Goal: Information Seeking & Learning: Learn about a topic

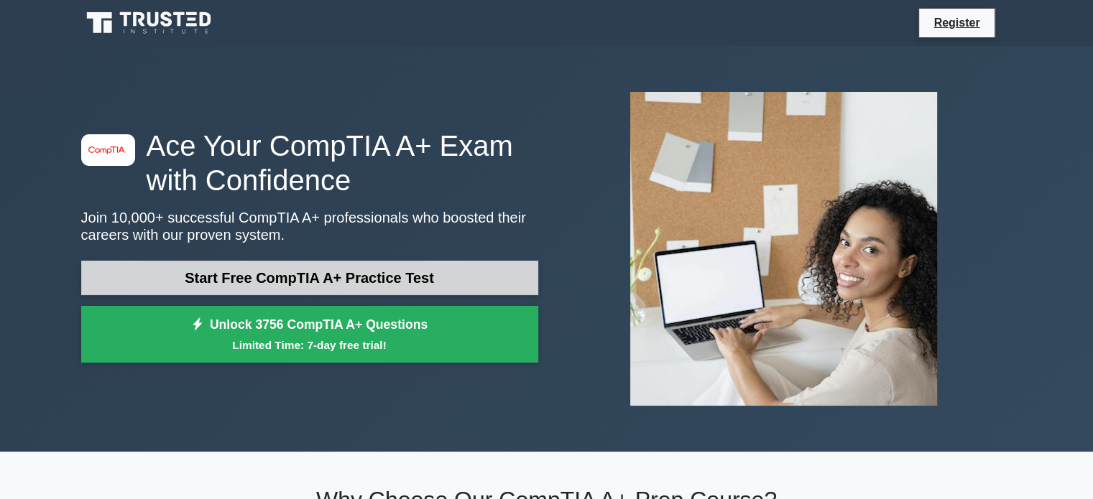
click at [362, 278] on link "Start Free CompTIA A+ Practice Test" at bounding box center [309, 278] width 457 height 34
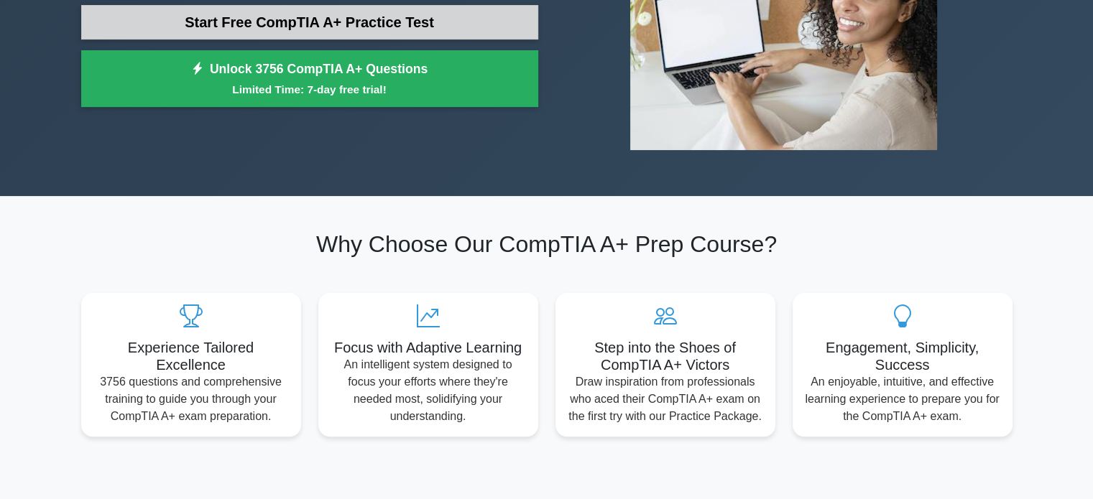
scroll to position [131, 0]
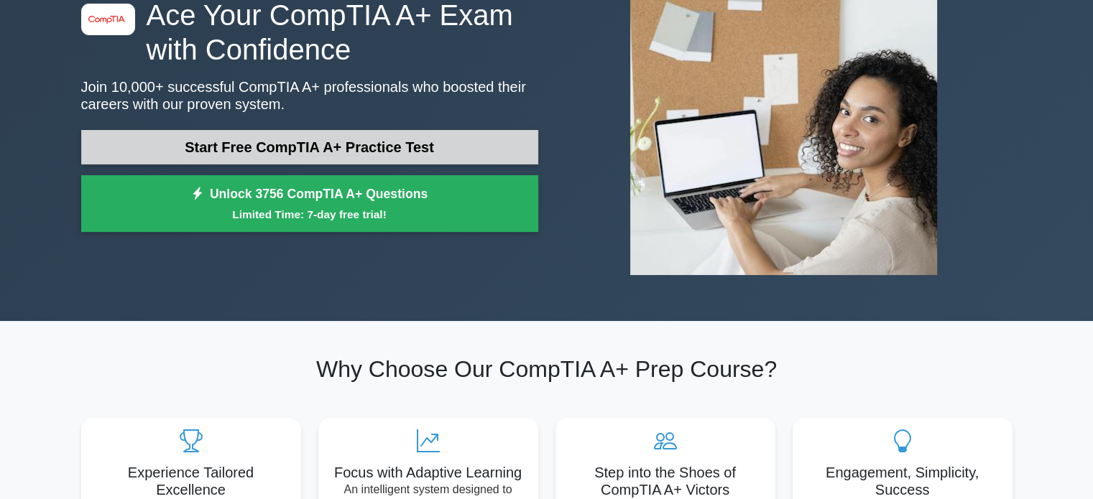
click at [360, 157] on link "Start Free CompTIA A+ Practice Test" at bounding box center [309, 147] width 457 height 34
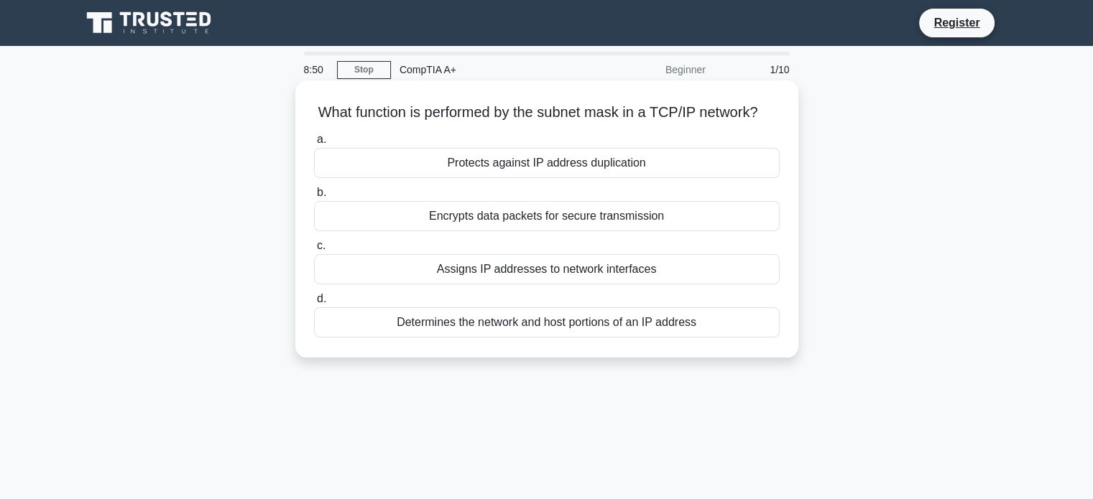
click at [639, 284] on div "Assigns IP addresses to network interfaces" at bounding box center [547, 269] width 466 height 30
click at [314, 251] on input "c. Assigns IP addresses to network interfaces" at bounding box center [314, 245] width 0 height 9
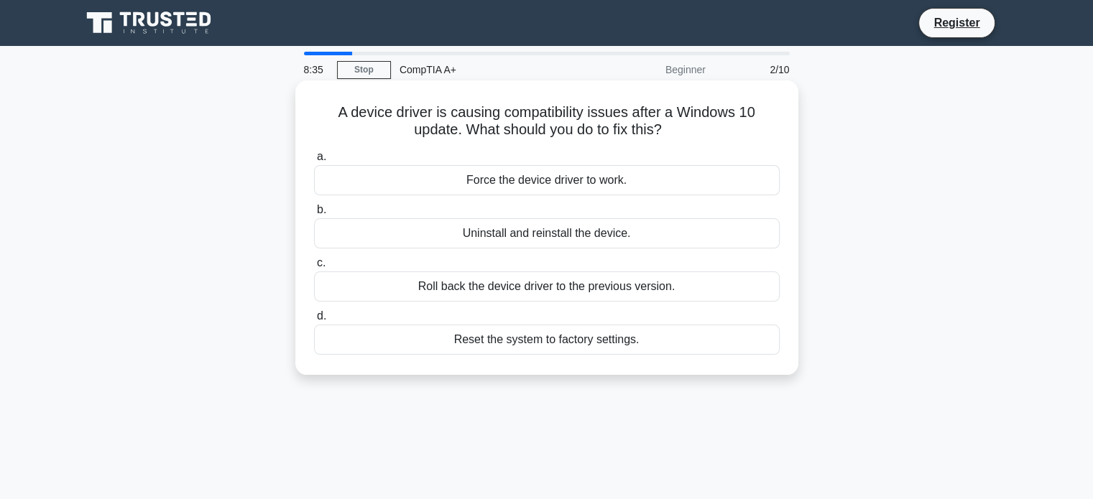
click at [527, 177] on div "Force the device driver to work." at bounding box center [547, 180] width 466 height 30
click at [314, 162] on input "a. Force the device driver to work." at bounding box center [314, 156] width 0 height 9
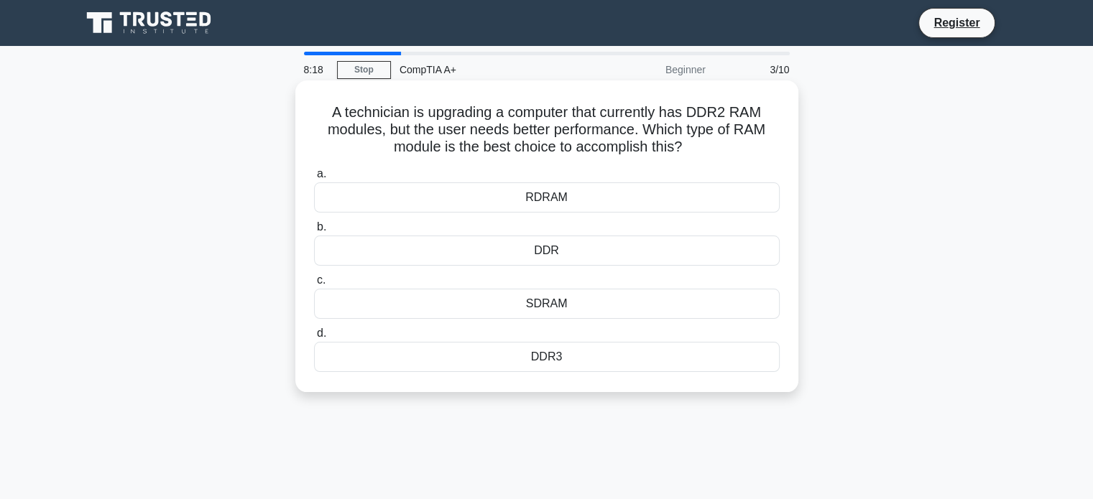
click at [561, 209] on div "RDRAM" at bounding box center [547, 197] width 466 height 30
click at [314, 179] on input "a. RDRAM" at bounding box center [314, 174] width 0 height 9
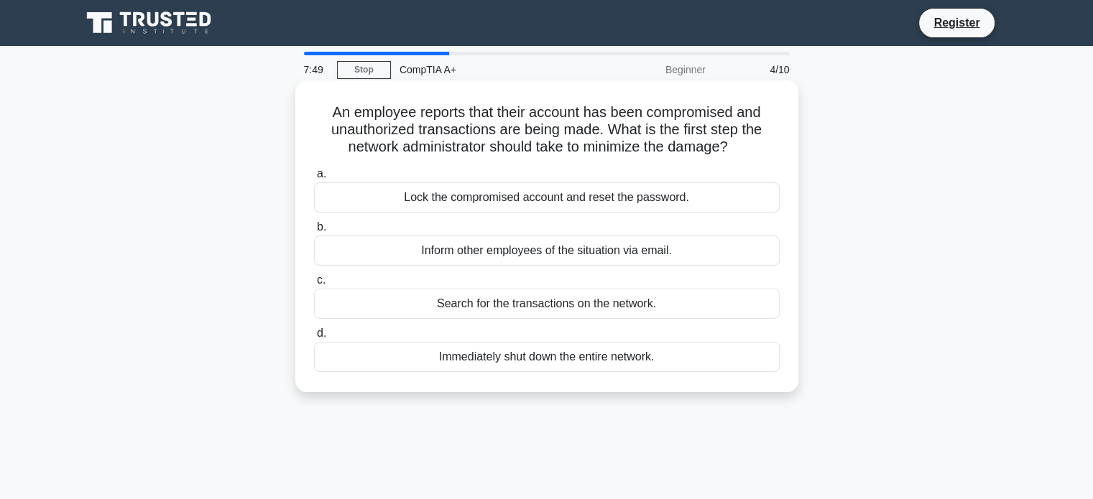
click at [517, 197] on div "Lock the compromised account and reset the password." at bounding box center [547, 197] width 466 height 30
click at [314, 179] on input "a. Lock the compromised account and reset the password." at bounding box center [314, 174] width 0 height 9
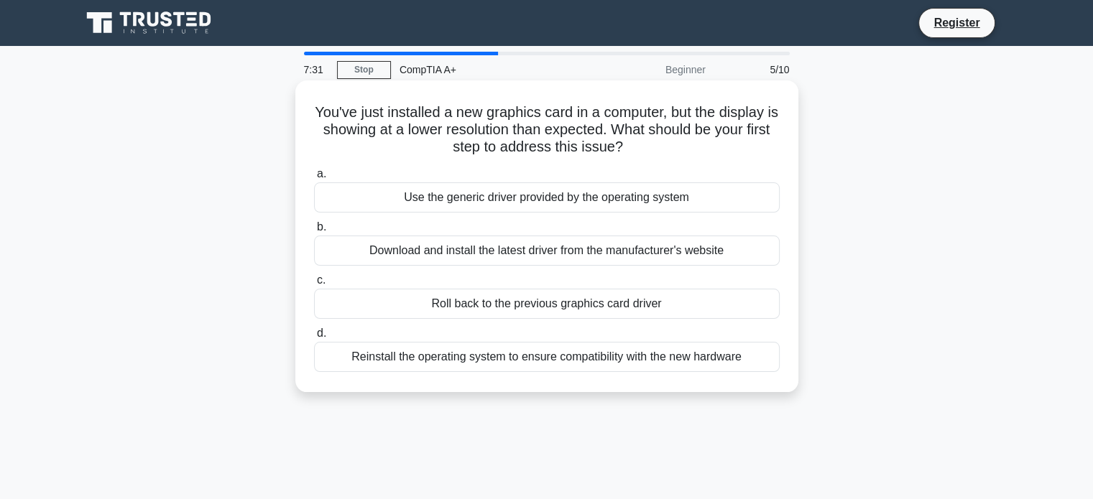
click at [506, 244] on div "Download and install the latest driver from the manufacturer's website" at bounding box center [547, 251] width 466 height 30
click at [314, 232] on input "b. Download and install the latest driver from the manufacturer's website" at bounding box center [314, 227] width 0 height 9
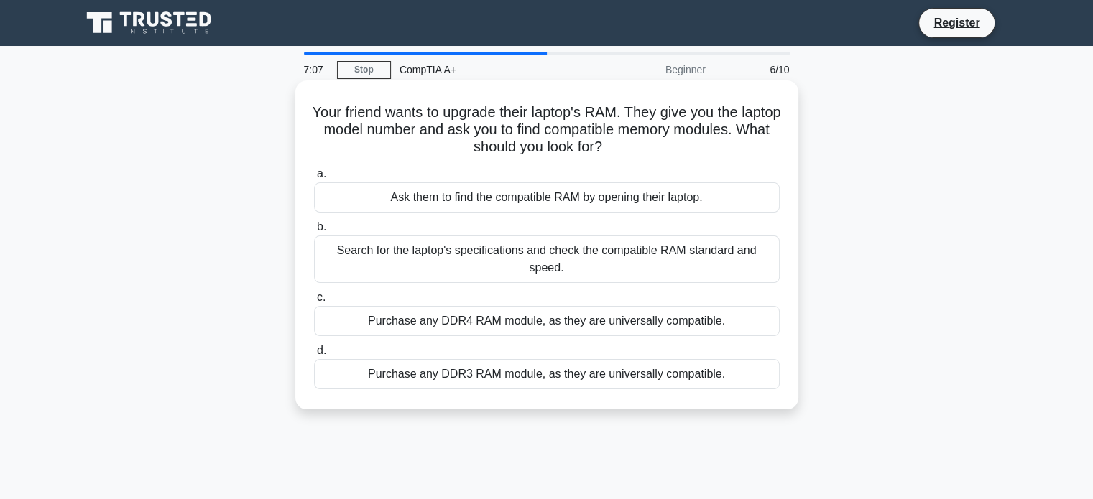
click at [515, 261] on div "Search for the laptop's specifications and check the compatible RAM standard an…" at bounding box center [547, 259] width 466 height 47
click at [314, 232] on input "b. Search for the laptop's specifications and check the compatible RAM standard…" at bounding box center [314, 227] width 0 height 9
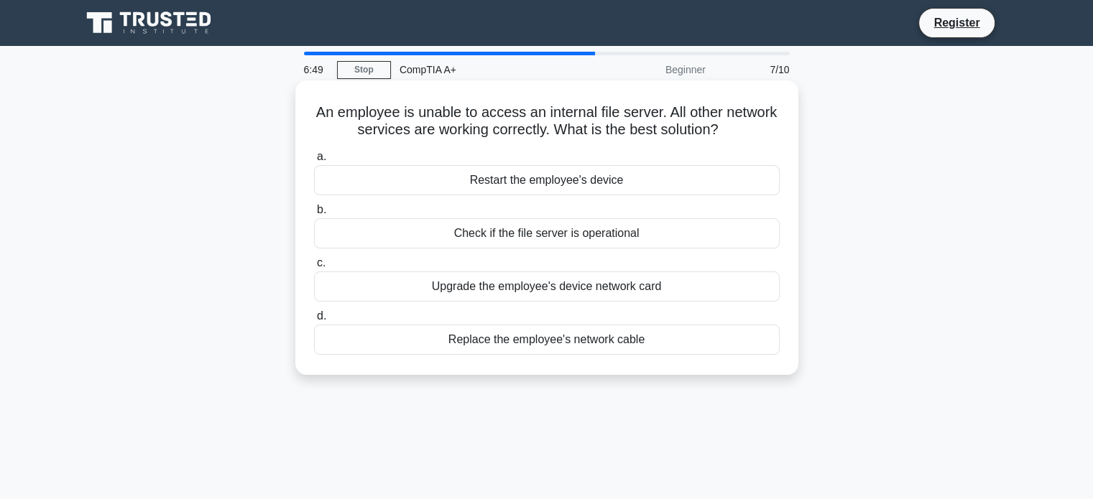
click at [585, 185] on div "Restart the employee's device" at bounding box center [547, 180] width 466 height 30
click at [314, 162] on input "a. Restart the employee's device" at bounding box center [314, 156] width 0 height 9
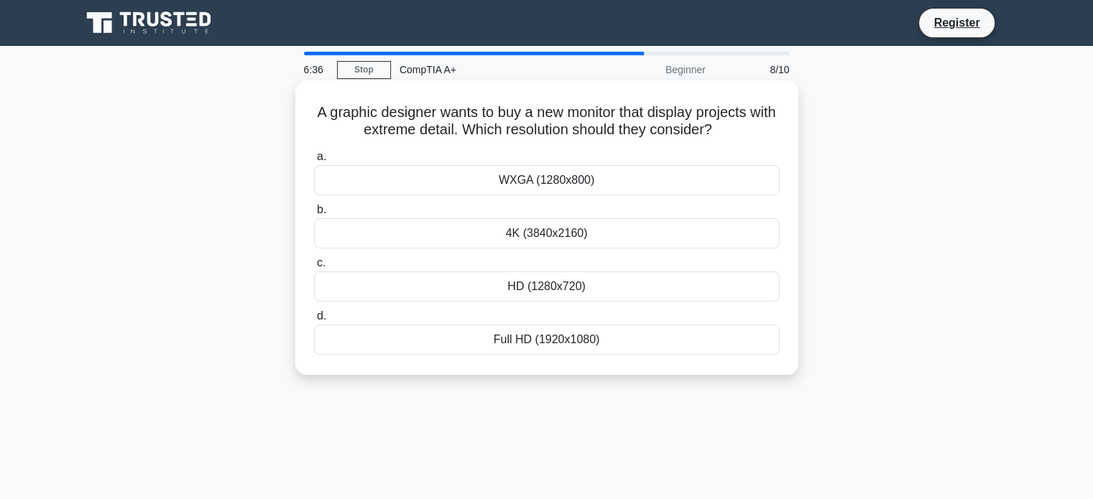
click at [578, 233] on div "4K (3840x2160)" at bounding box center [547, 233] width 466 height 30
click at [314, 215] on input "b. 4K (3840x2160)" at bounding box center [314, 209] width 0 height 9
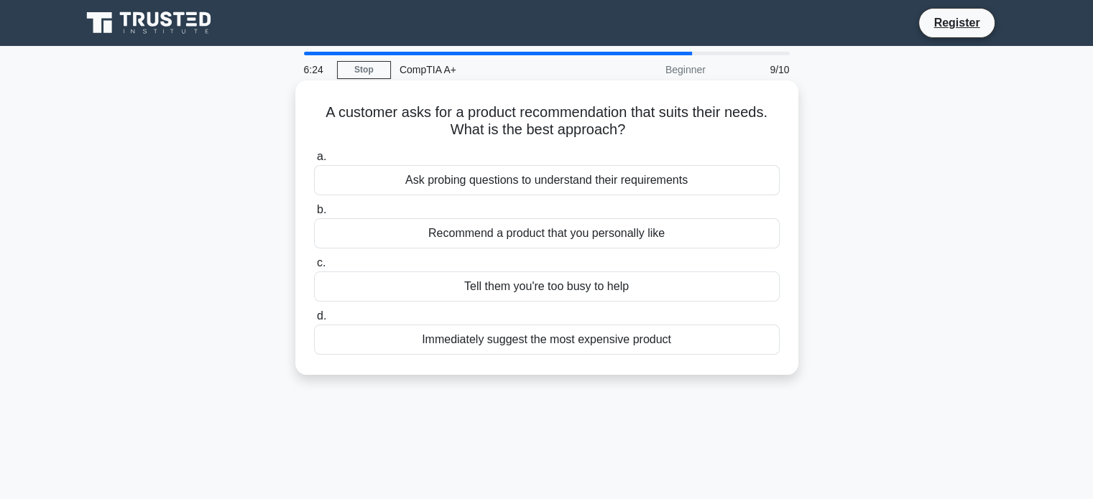
click at [506, 187] on div "Ask probing questions to understand their requirements" at bounding box center [547, 180] width 466 height 30
click at [314, 162] on input "a. Ask probing questions to understand their requirements" at bounding box center [314, 156] width 0 height 9
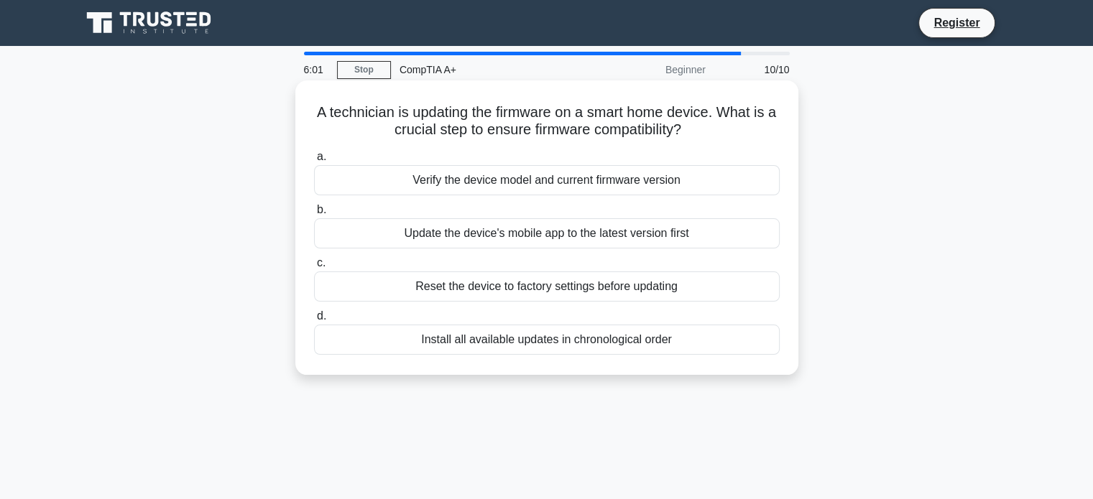
click at [627, 282] on div "Reset the device to factory settings before updating" at bounding box center [547, 287] width 466 height 30
click at [314, 268] on input "c. Reset the device to factory settings before updating" at bounding box center [314, 263] width 0 height 9
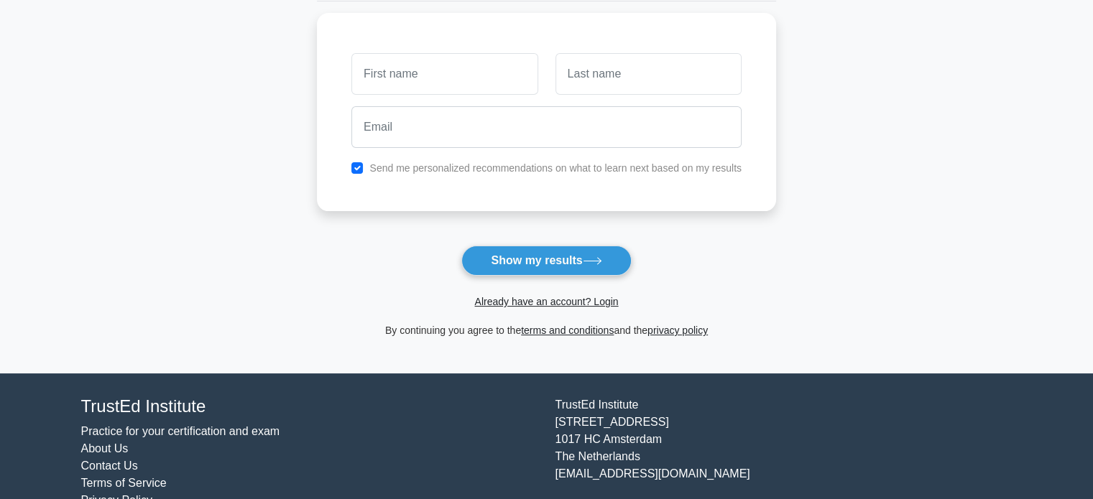
scroll to position [198, 0]
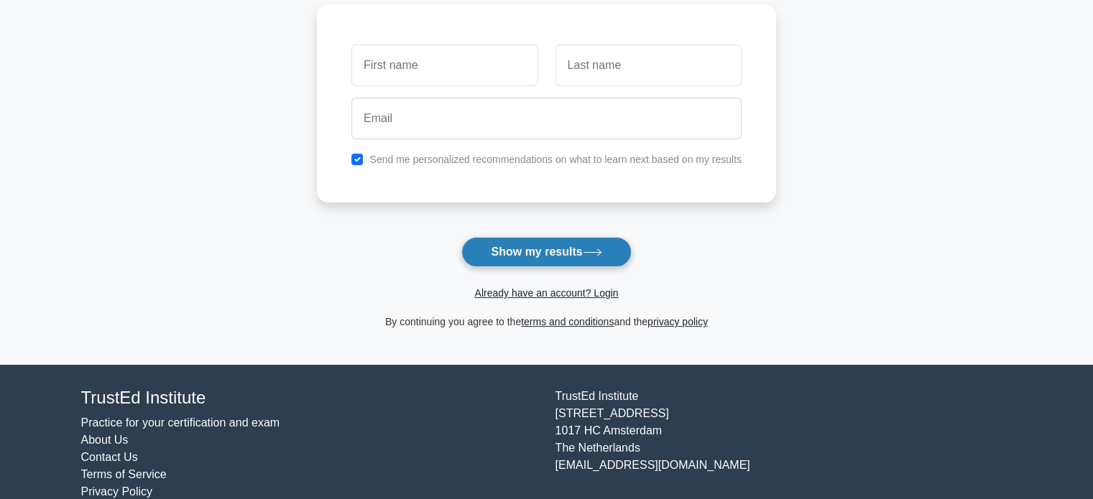
click at [586, 248] on button "Show my results" at bounding box center [546, 252] width 170 height 30
type input "jack"
click at [461, 237] on button "Show my results" at bounding box center [546, 252] width 170 height 30
type input "ssss"
click at [461, 237] on button "Show my results" at bounding box center [546, 252] width 170 height 30
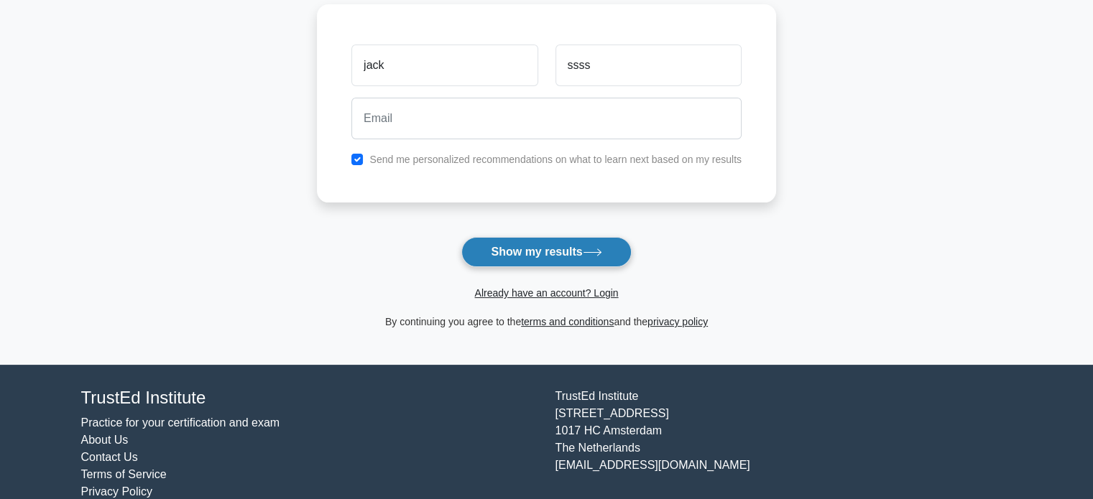
click at [586, 248] on button "Show my results" at bounding box center [546, 252] width 170 height 30
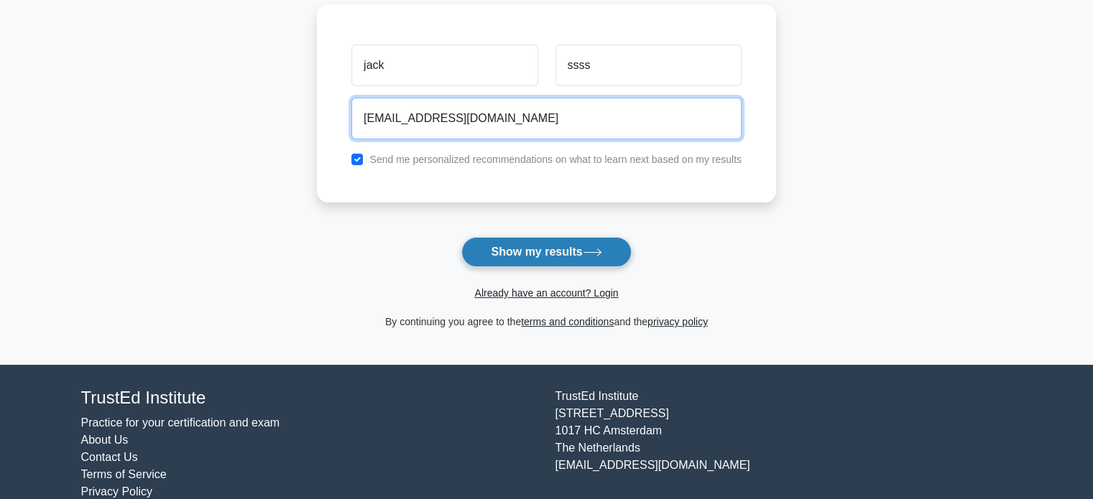
type input "nakalevue@gmail.com"
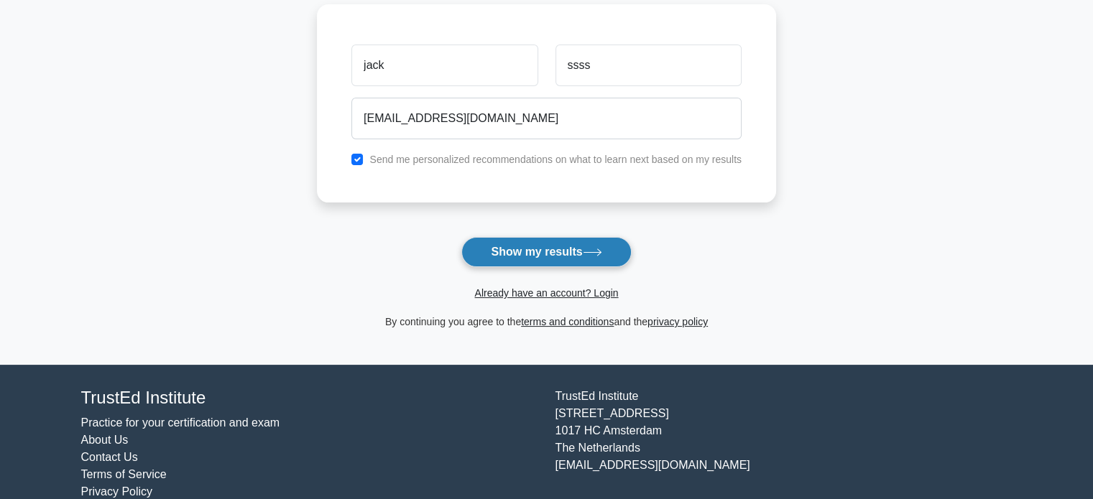
click at [586, 248] on button "Show my results" at bounding box center [546, 252] width 170 height 30
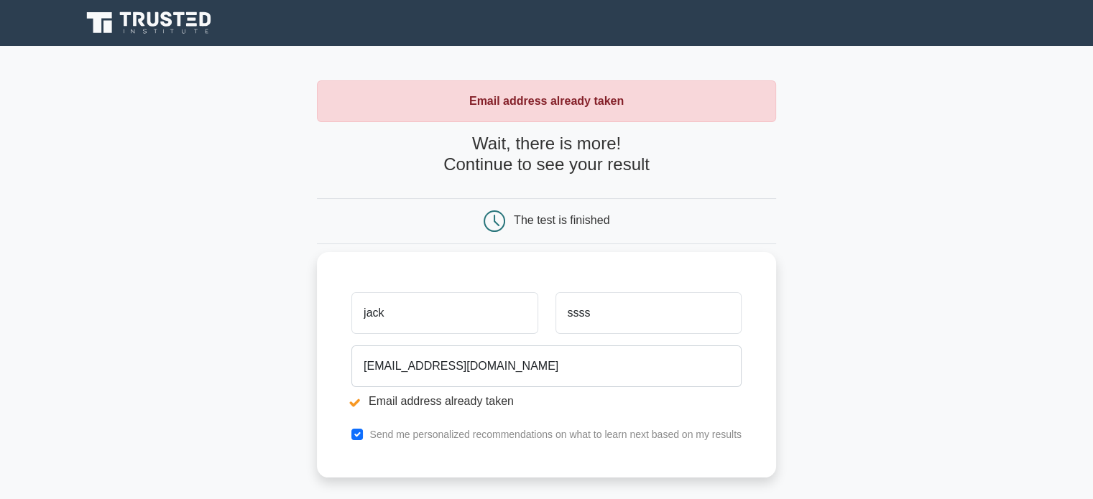
scroll to position [63, 0]
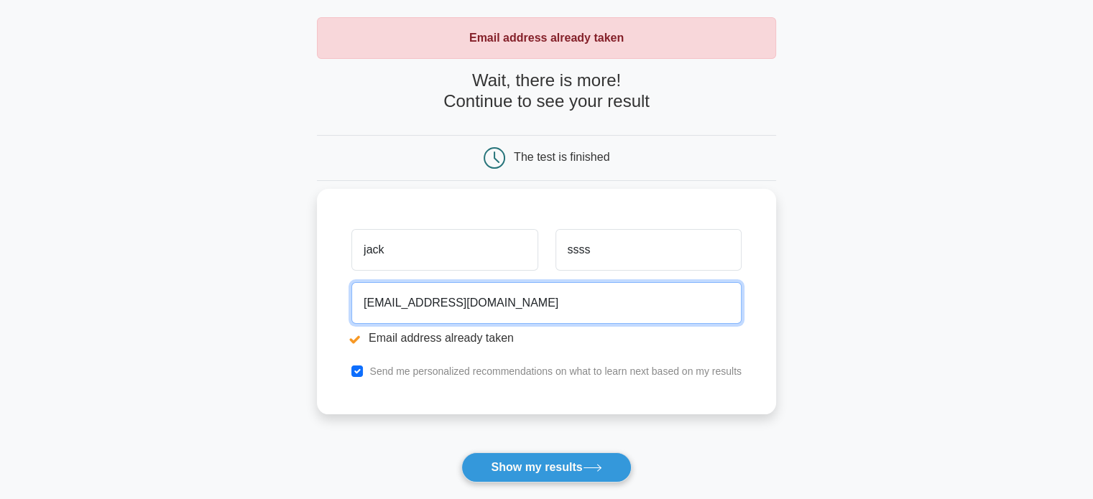
click at [414, 305] on input "[EMAIL_ADDRESS][DOMAIN_NAME]" at bounding box center [546, 303] width 390 height 42
click at [414, 305] on input "nakalevue@gmail.com" at bounding box center [546, 303] width 390 height 42
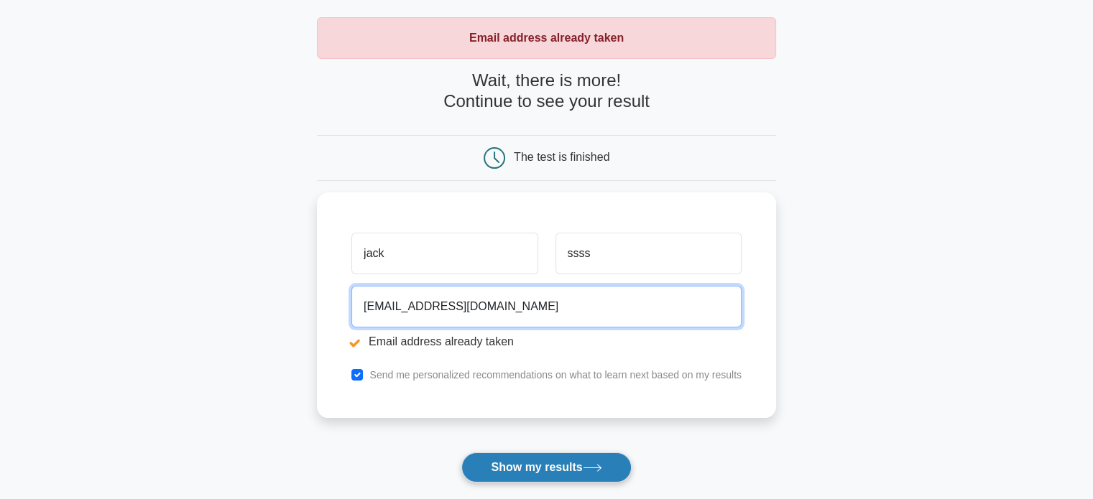
type input "joynakalevu@gmail.com"
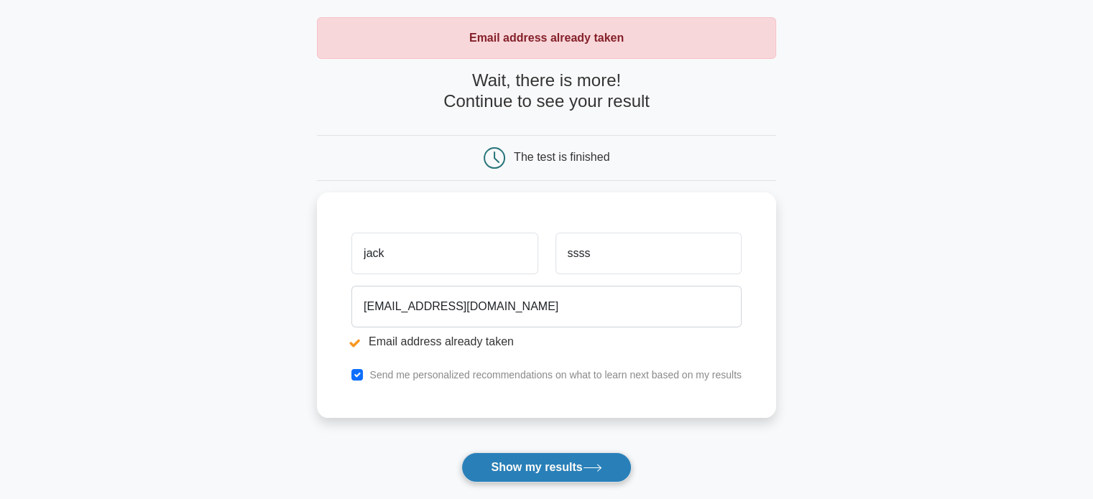
click at [514, 465] on button "Show my results" at bounding box center [546, 468] width 170 height 30
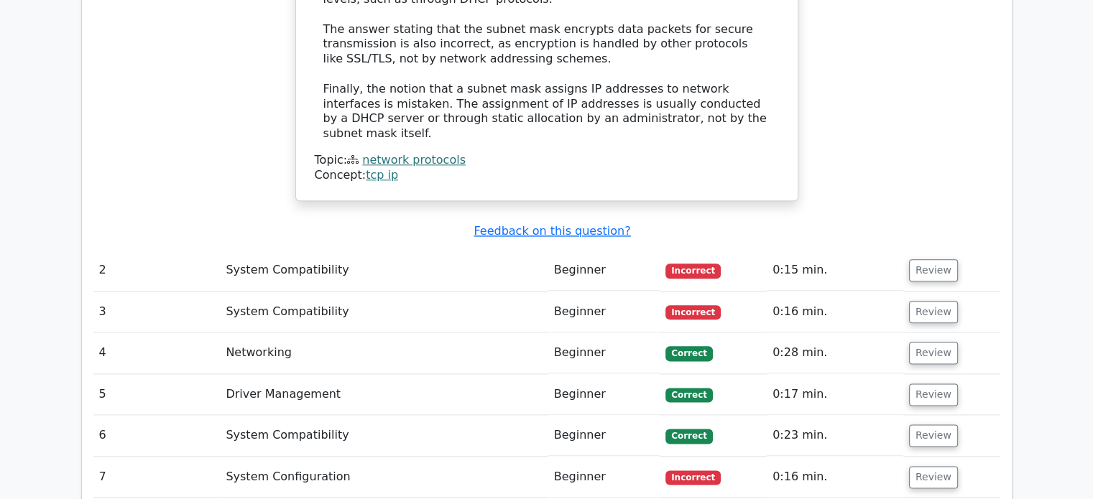
scroll to position [1629, 0]
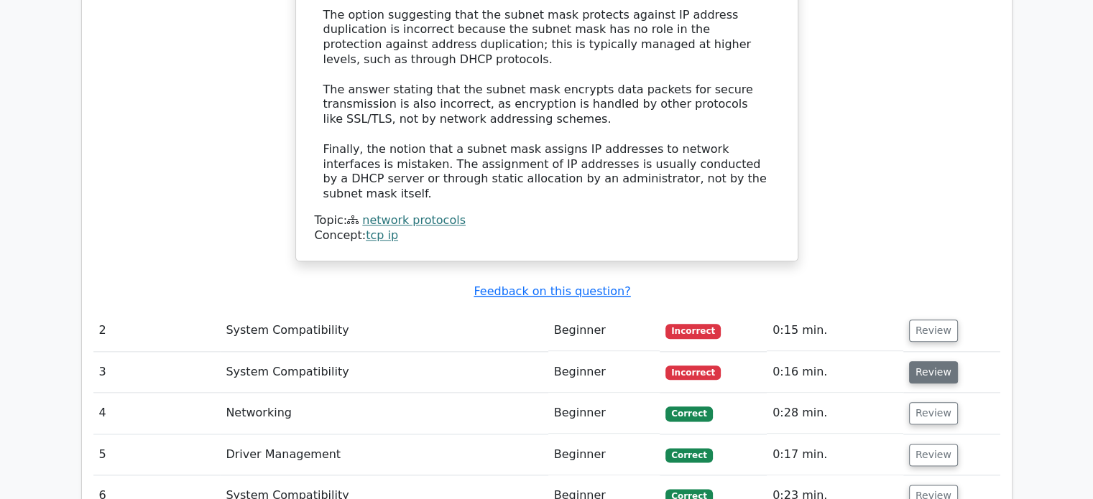
click at [922, 361] on button "Review" at bounding box center [933, 372] width 49 height 22
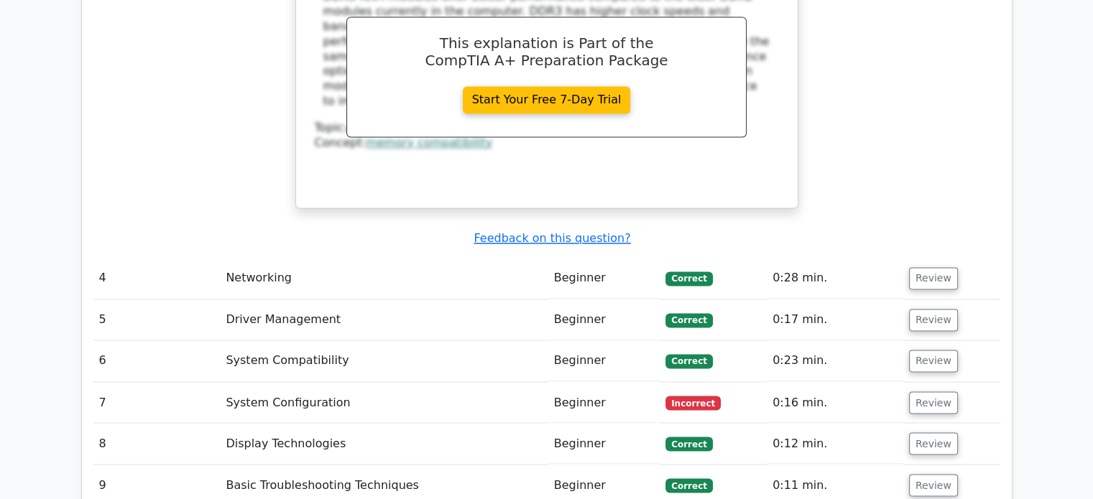
scroll to position [2471, 0]
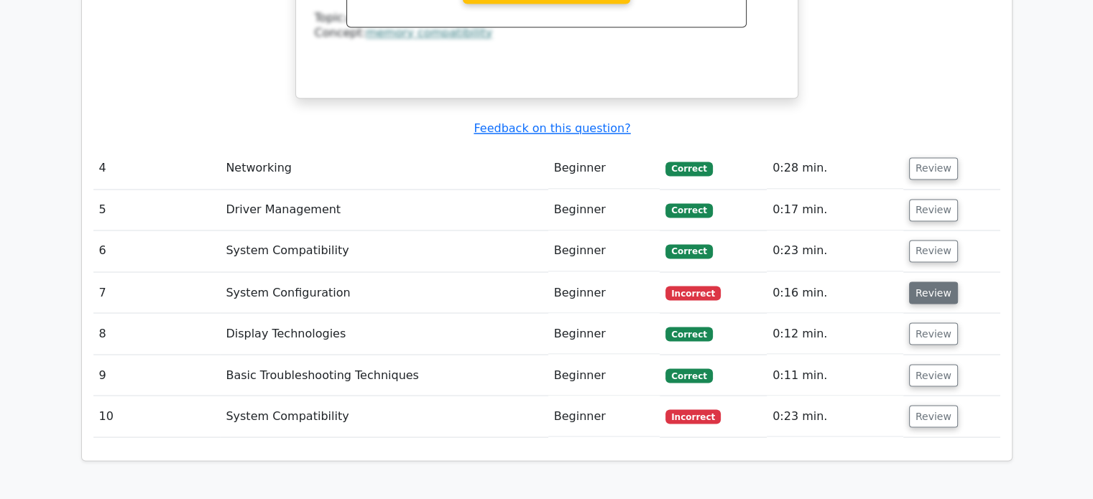
click at [925, 282] on button "Review" at bounding box center [933, 293] width 49 height 22
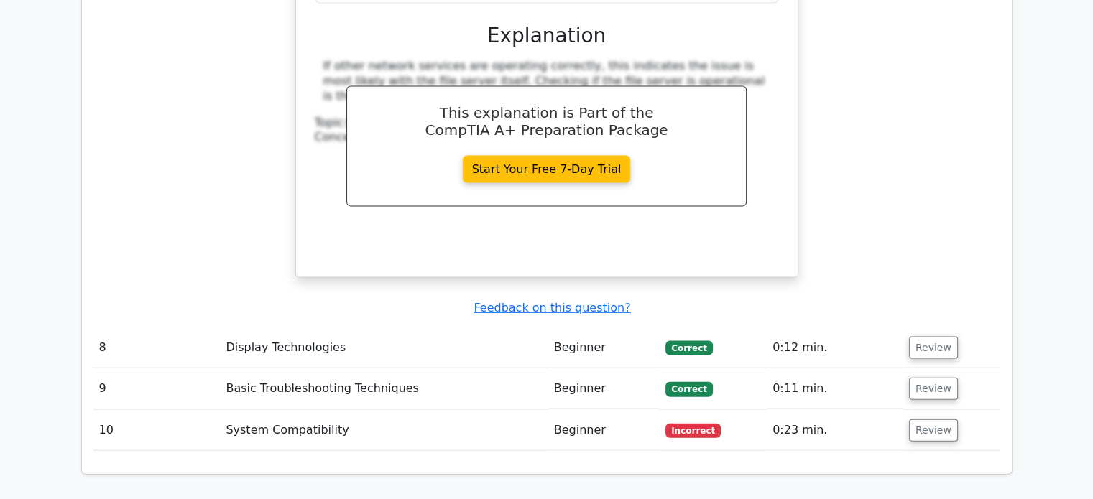
scroll to position [3207, 0]
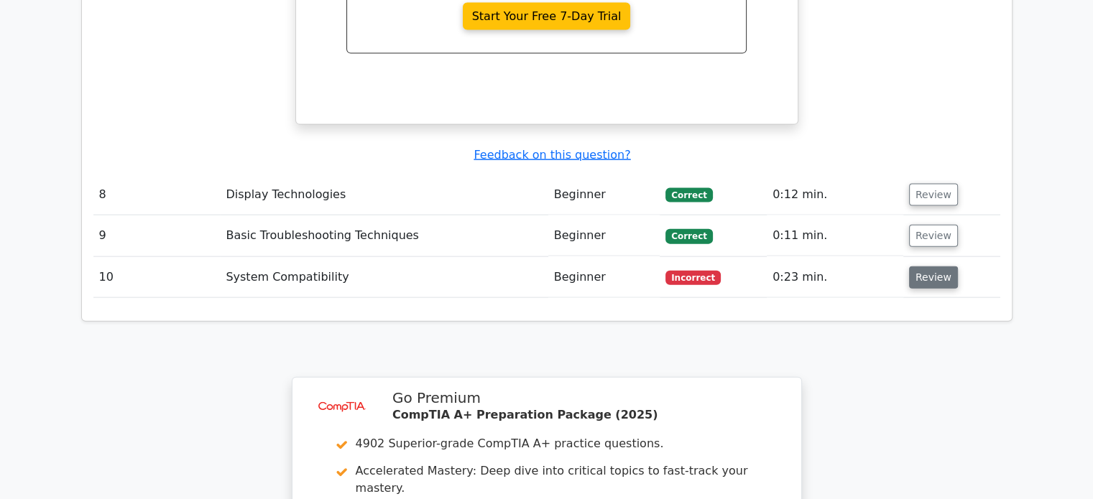
click at [937, 267] on button "Review" at bounding box center [933, 278] width 49 height 22
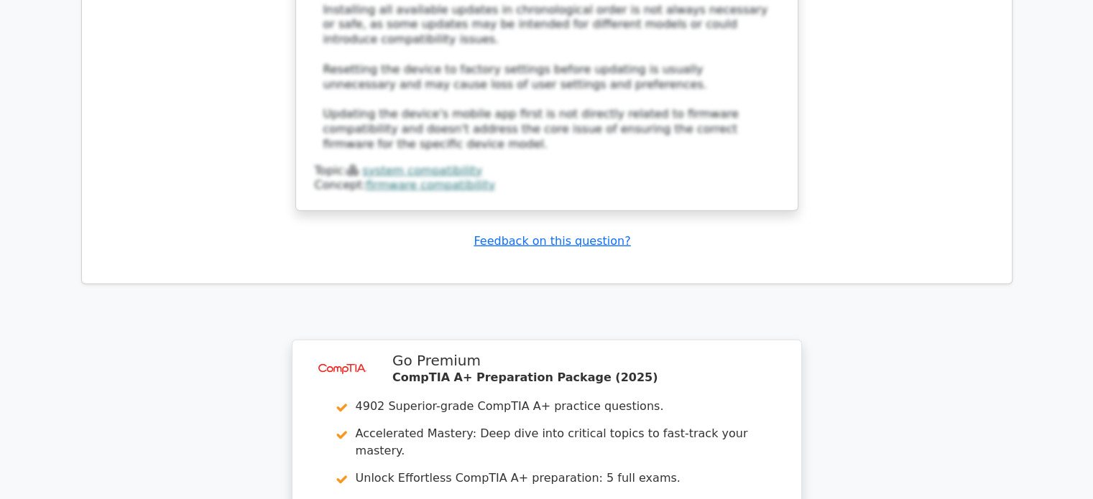
scroll to position [4297, 0]
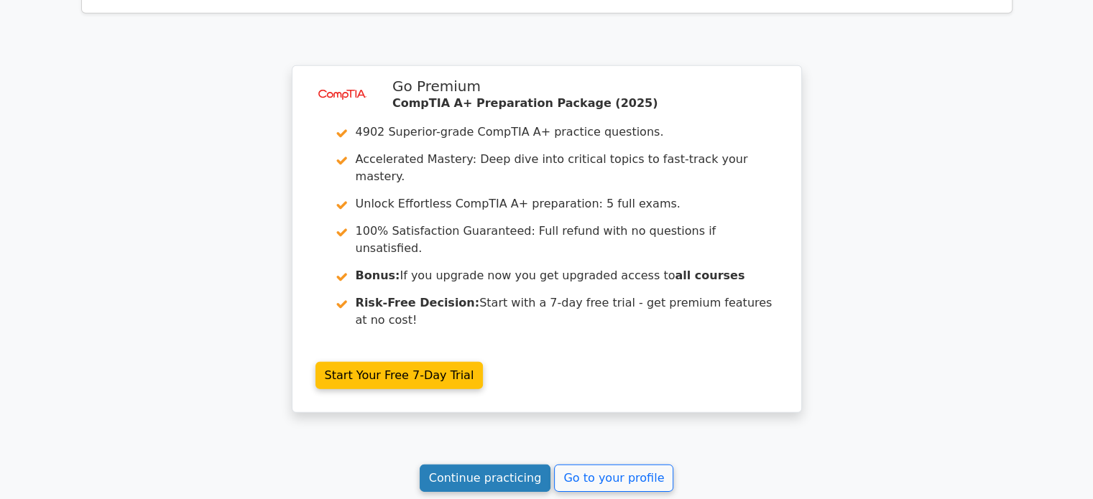
click at [524, 465] on link "Continue practicing" at bounding box center [485, 478] width 131 height 27
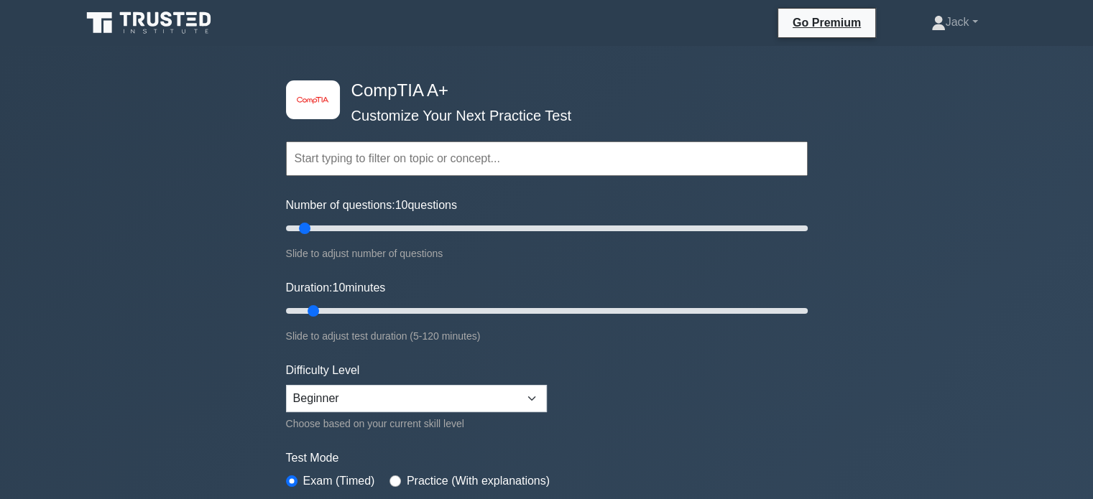
scroll to position [264, 0]
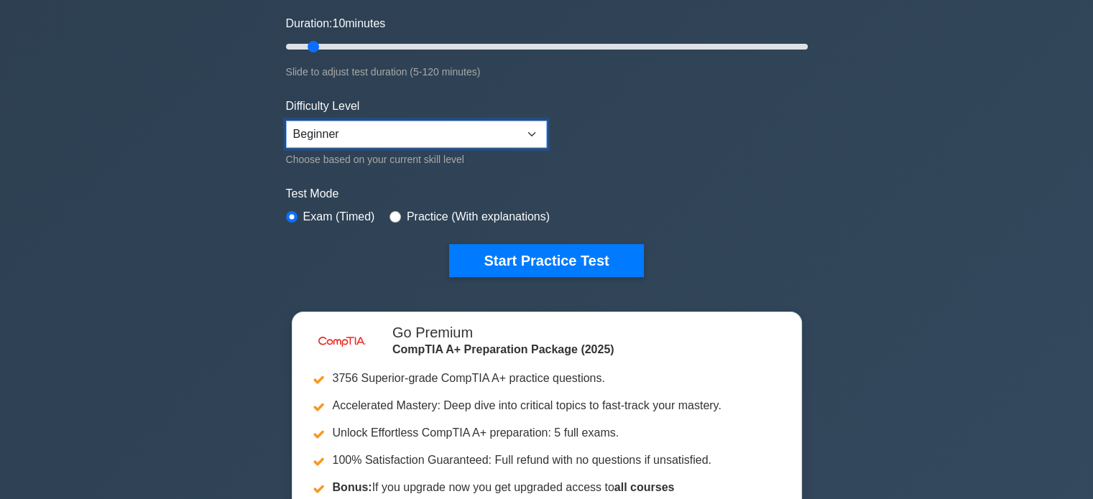
click at [457, 135] on select "Beginner Intermediate Expert" at bounding box center [416, 134] width 261 height 27
drag, startPoint x: 457, startPoint y: 135, endPoint x: 428, endPoint y: 149, distance: 31.8
click at [428, 149] on div "Difficulty Level Beginner Intermediate Expert Choose based on your current skil…" at bounding box center [416, 133] width 261 height 70
click at [428, 151] on div "Choose based on your current skill level" at bounding box center [416, 159] width 261 height 17
click at [438, 139] on select "Beginner Intermediate Expert" at bounding box center [416, 134] width 261 height 27
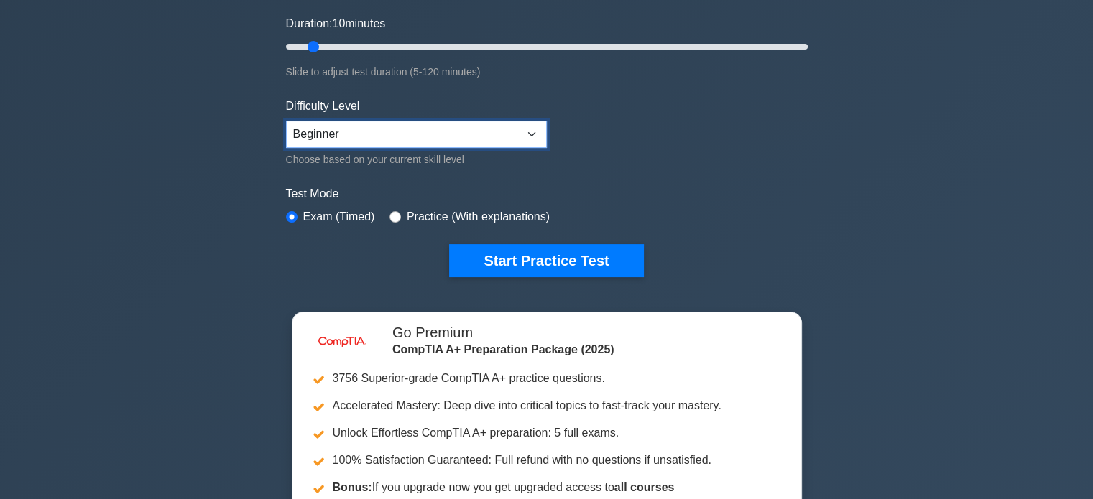
select select "expert"
click at [286, 121] on select "Beginner Intermediate Expert" at bounding box center [416, 134] width 261 height 27
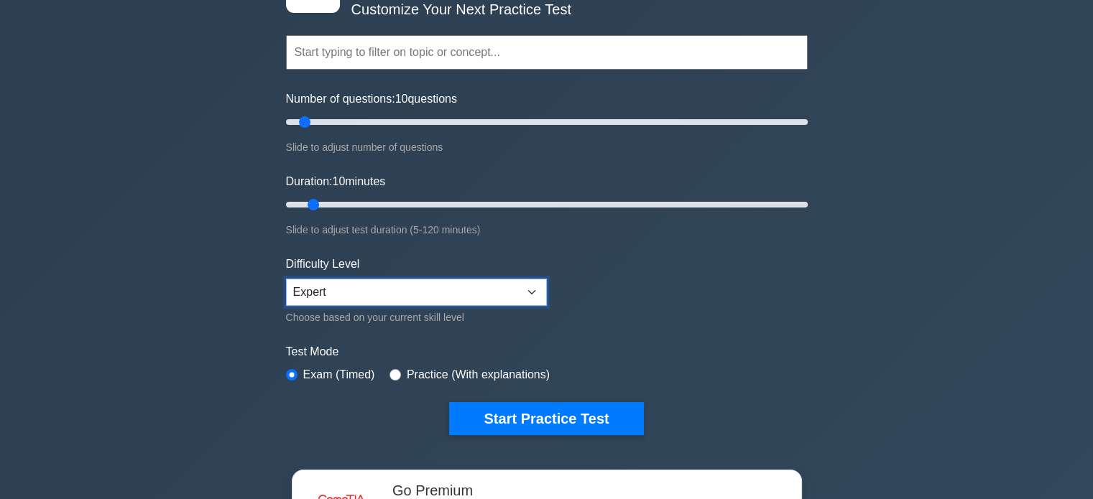
scroll to position [361, 0]
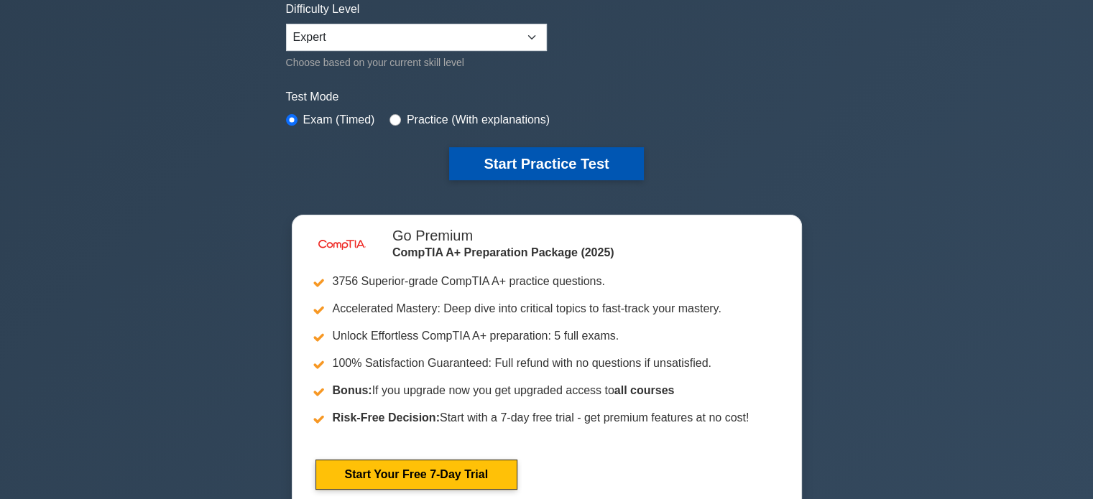
click at [467, 169] on button "Start Practice Test" at bounding box center [546, 163] width 194 height 33
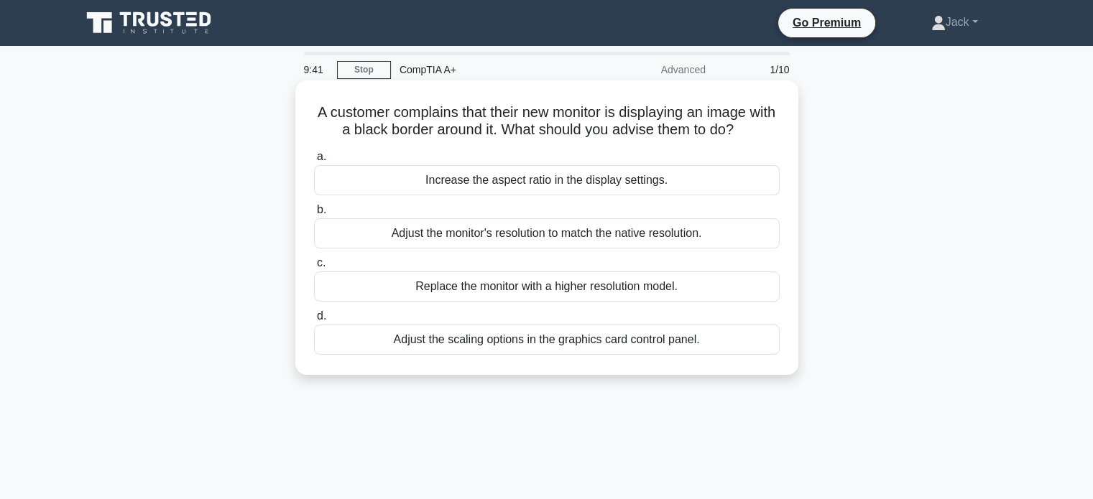
click at [602, 232] on div "Adjust the monitor's resolution to match the native resolution." at bounding box center [547, 233] width 466 height 30
click at [314, 215] on input "b. Adjust the monitor's resolution to match the native resolution." at bounding box center [314, 209] width 0 height 9
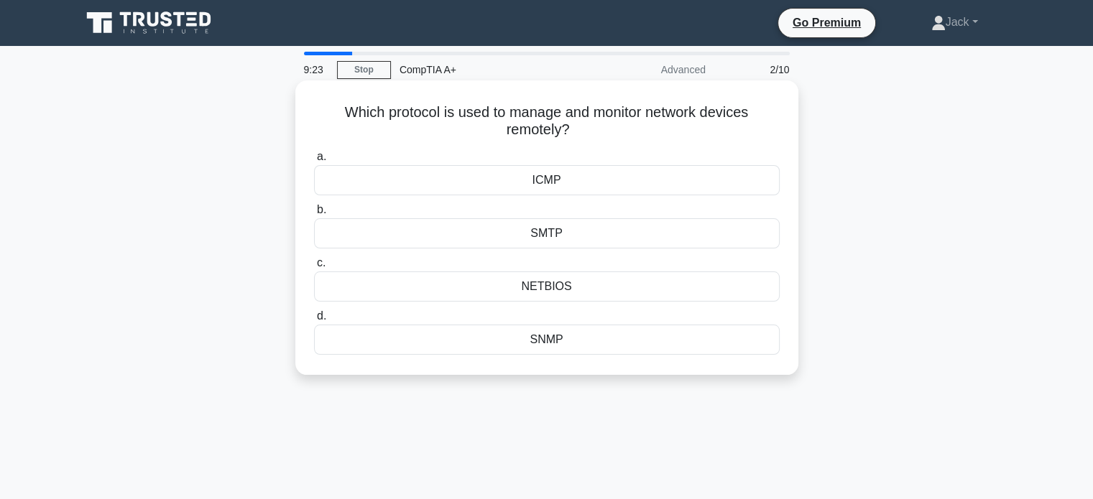
click at [552, 188] on div "ICMP" at bounding box center [547, 180] width 466 height 30
click at [314, 162] on input "a. ICMP" at bounding box center [314, 156] width 0 height 9
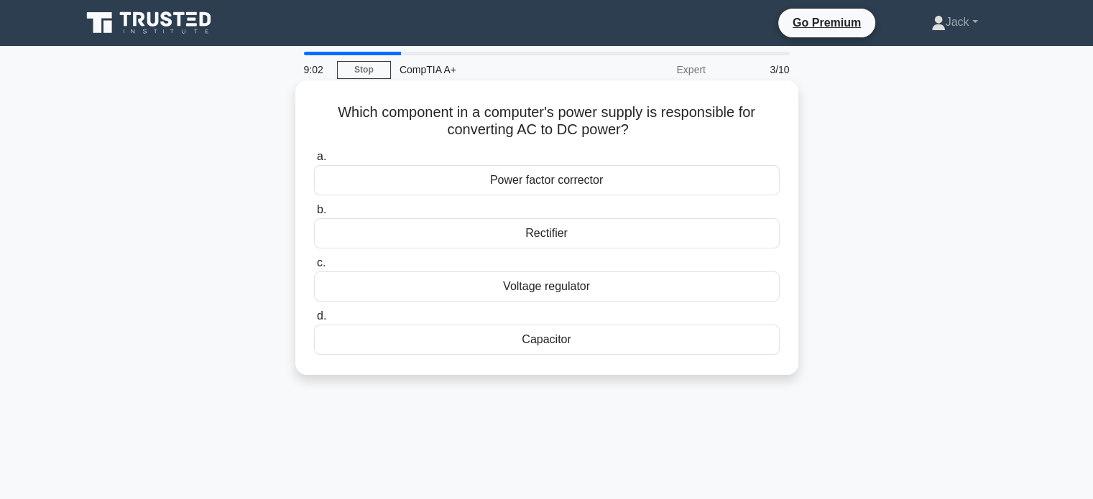
click at [559, 283] on div "Voltage regulator" at bounding box center [547, 287] width 466 height 30
click at [314, 268] on input "c. Voltage regulator" at bounding box center [314, 263] width 0 height 9
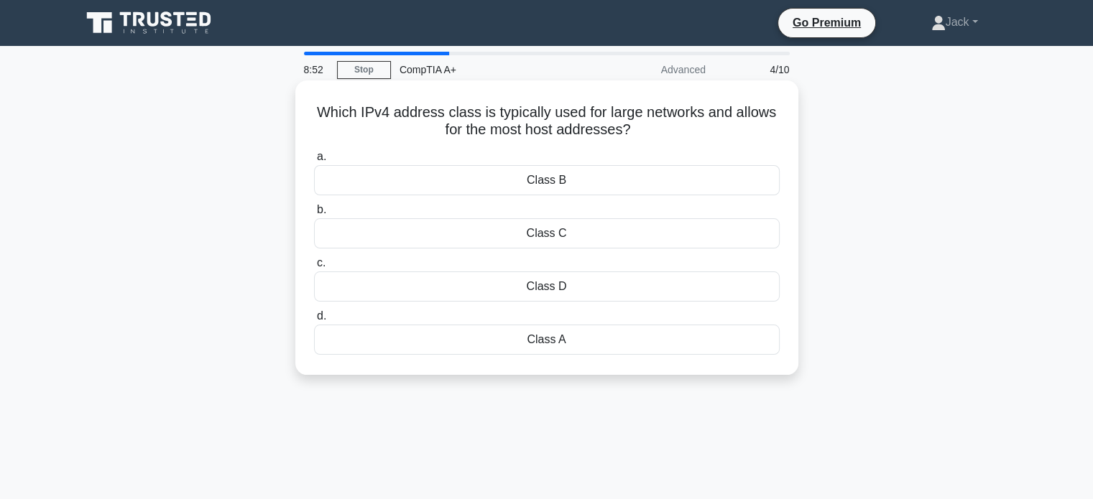
click at [536, 215] on label "b. Class C" at bounding box center [547, 224] width 466 height 47
click at [314, 215] on input "b. Class C" at bounding box center [314, 209] width 0 height 9
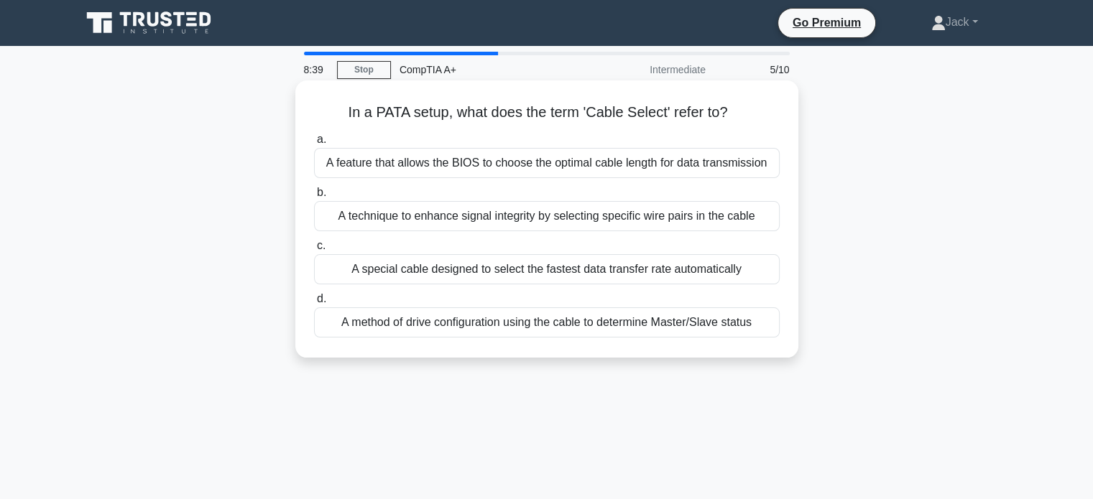
click at [463, 267] on div "A special cable designed to select the fastest data transfer rate automatically" at bounding box center [547, 269] width 466 height 30
click at [314, 251] on input "c. A special cable designed to select the fastest data transfer rate automatica…" at bounding box center [314, 245] width 0 height 9
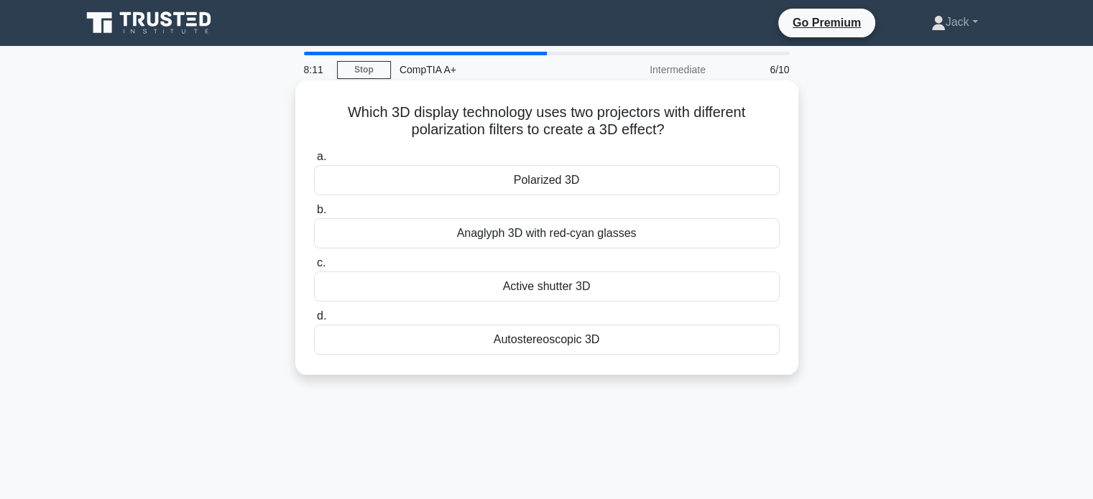
click at [565, 294] on div "Active shutter 3D" at bounding box center [547, 287] width 466 height 30
click at [314, 268] on input "c. Active shutter 3D" at bounding box center [314, 263] width 0 height 9
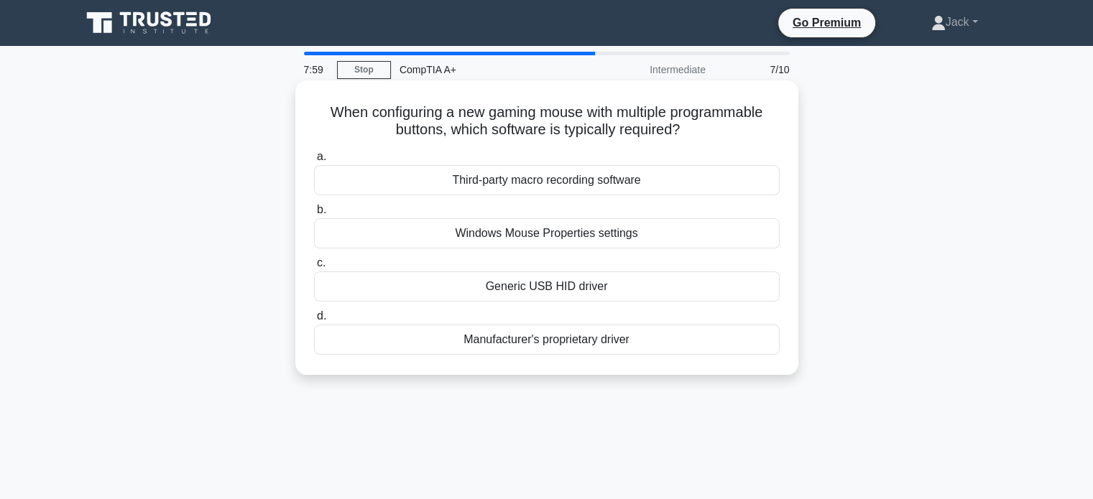
click at [555, 337] on div "Manufacturer's proprietary driver" at bounding box center [547, 340] width 466 height 30
click at [314, 321] on input "d. Manufacturer's proprietary driver" at bounding box center [314, 316] width 0 height 9
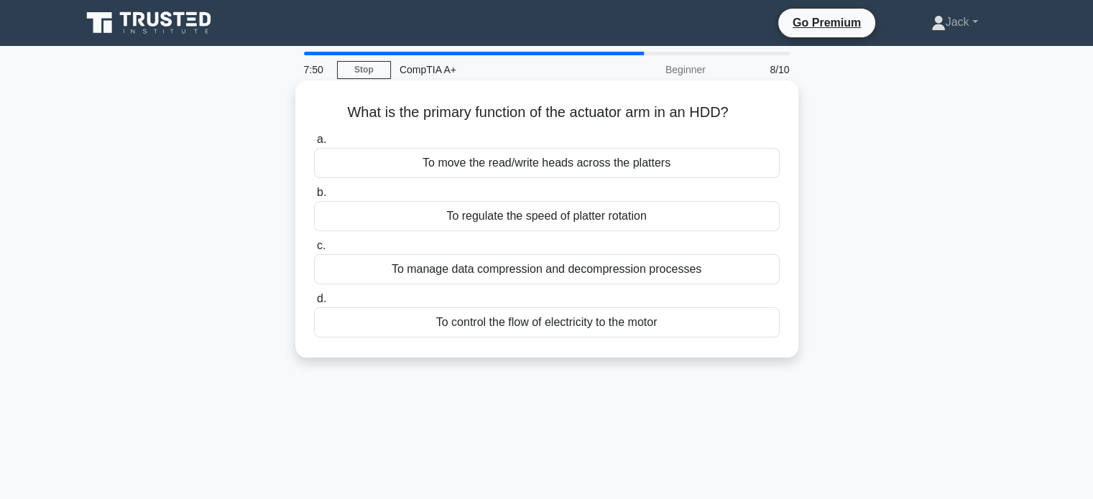
click at [626, 163] on div "To move the read/write heads across the platters" at bounding box center [547, 163] width 466 height 30
click at [314, 144] on input "a. To move the read/write heads across the platters" at bounding box center [314, 139] width 0 height 9
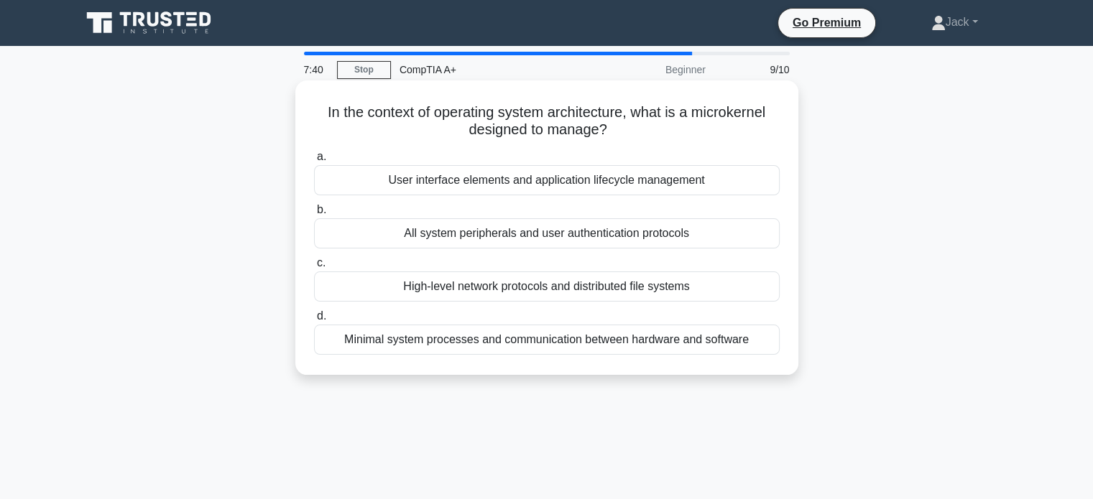
click at [529, 281] on div "High-level network protocols and distributed file systems" at bounding box center [547, 287] width 466 height 30
click at [314, 268] on input "c. High-level network protocols and distributed file systems" at bounding box center [314, 263] width 0 height 9
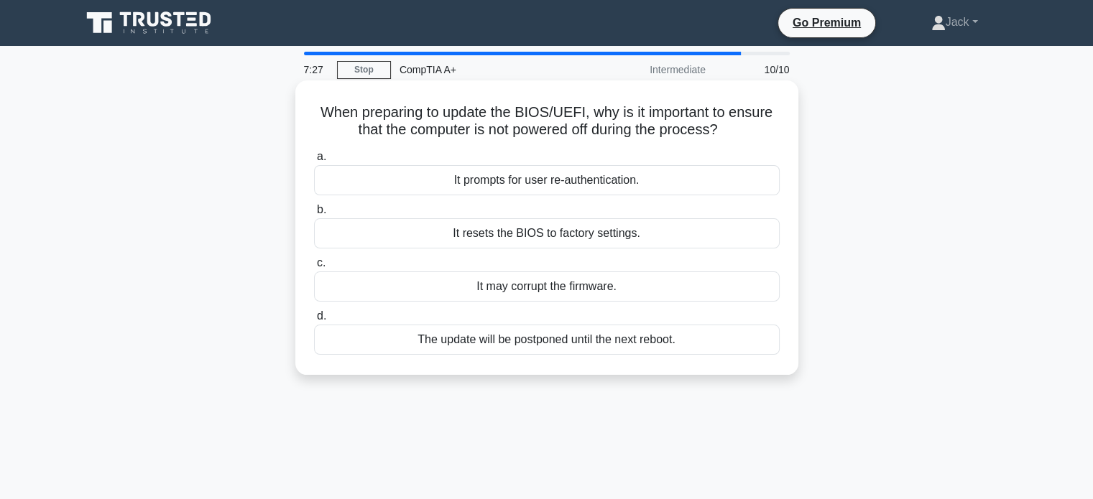
click at [514, 338] on div "The update will be postponed until the next reboot." at bounding box center [547, 340] width 466 height 30
click at [314, 321] on input "d. The update will be postponed until the next reboot." at bounding box center [314, 316] width 0 height 9
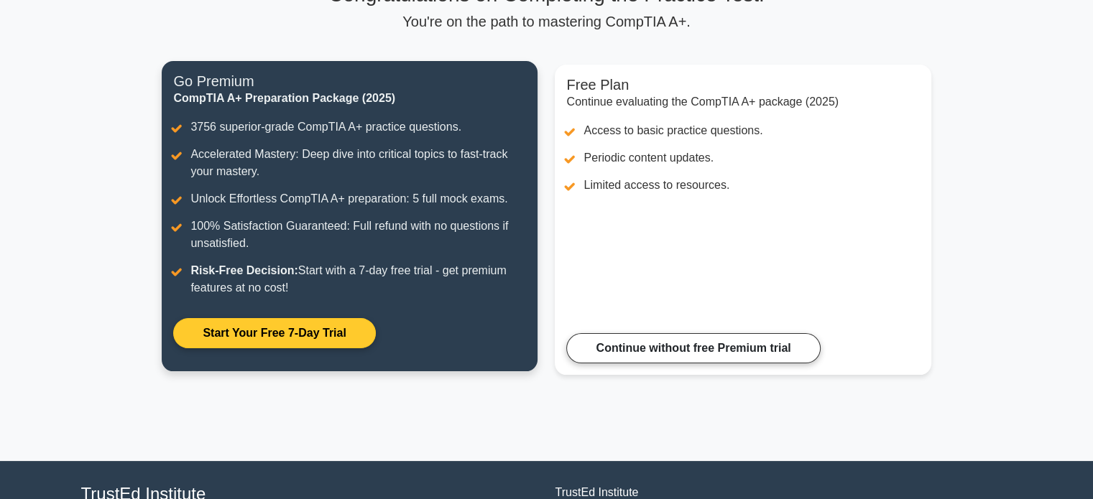
scroll to position [136, 0]
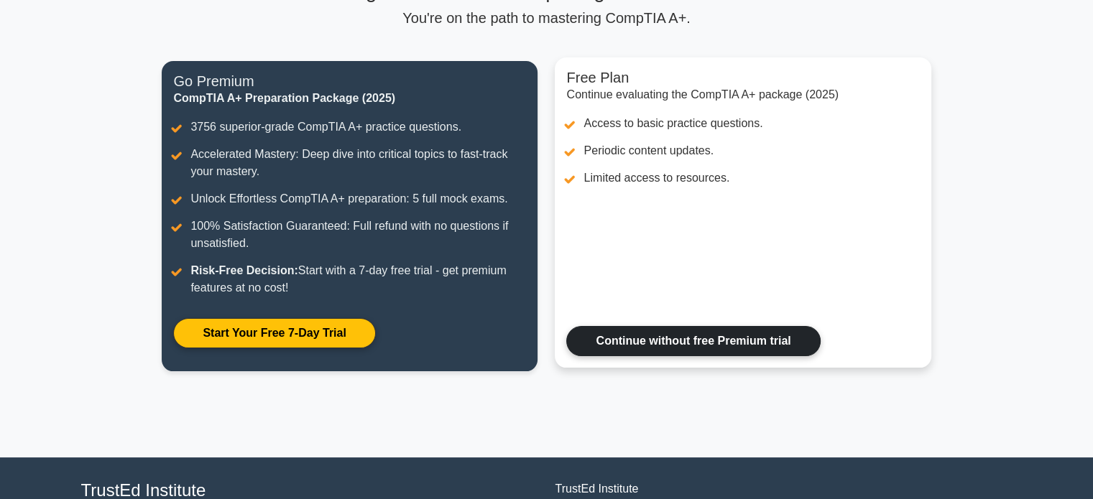
click at [644, 332] on link "Continue without free Premium trial" at bounding box center [693, 341] width 254 height 30
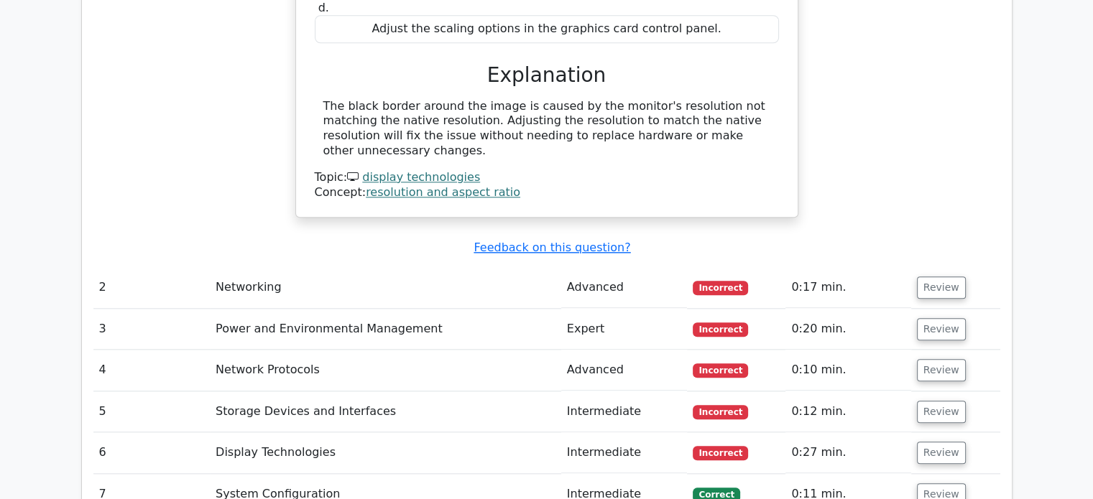
scroll to position [1613, 0]
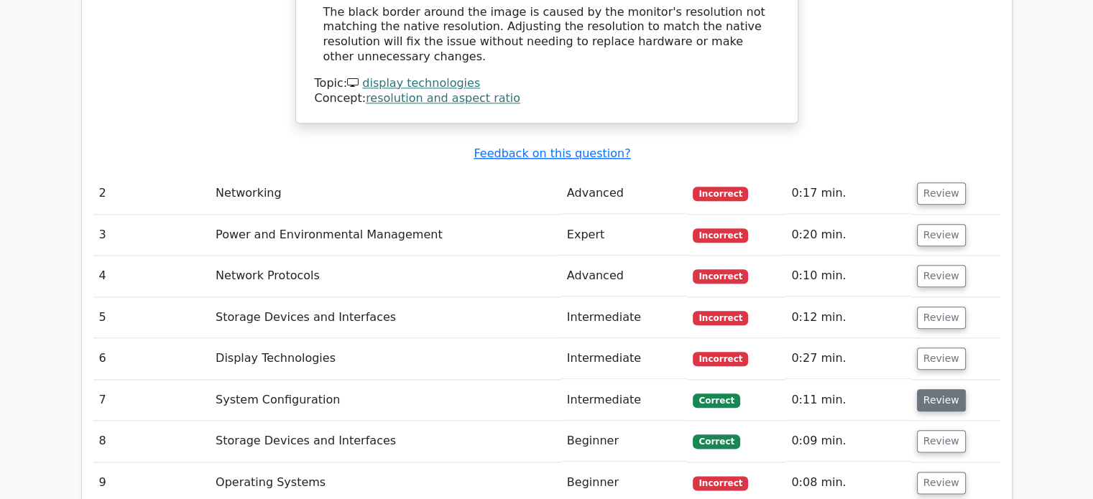
click at [931, 389] on button "Review" at bounding box center [941, 400] width 49 height 22
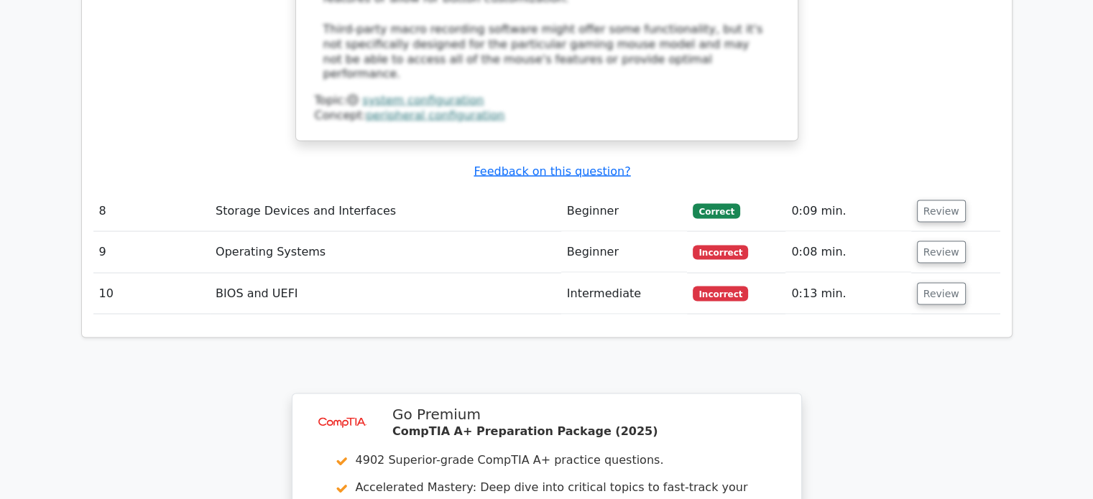
scroll to position [2715, 0]
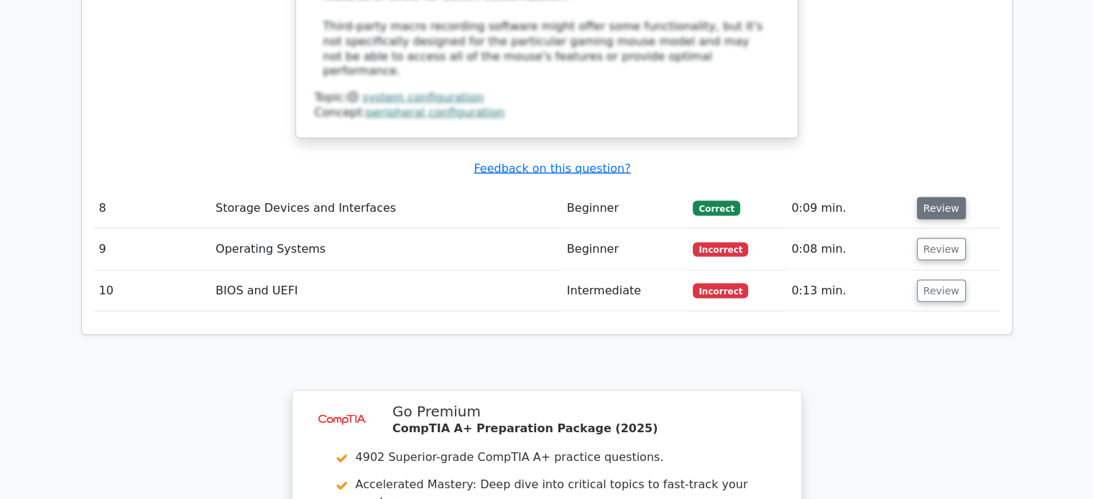
click at [928, 197] on button "Review" at bounding box center [941, 208] width 49 height 22
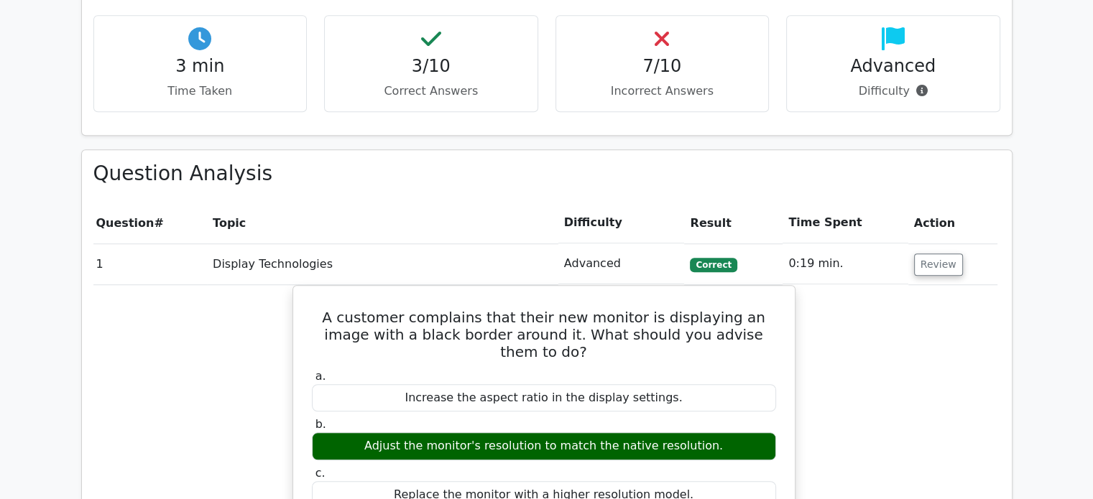
scroll to position [1050, 0]
